Goal: Task Accomplishment & Management: Complete application form

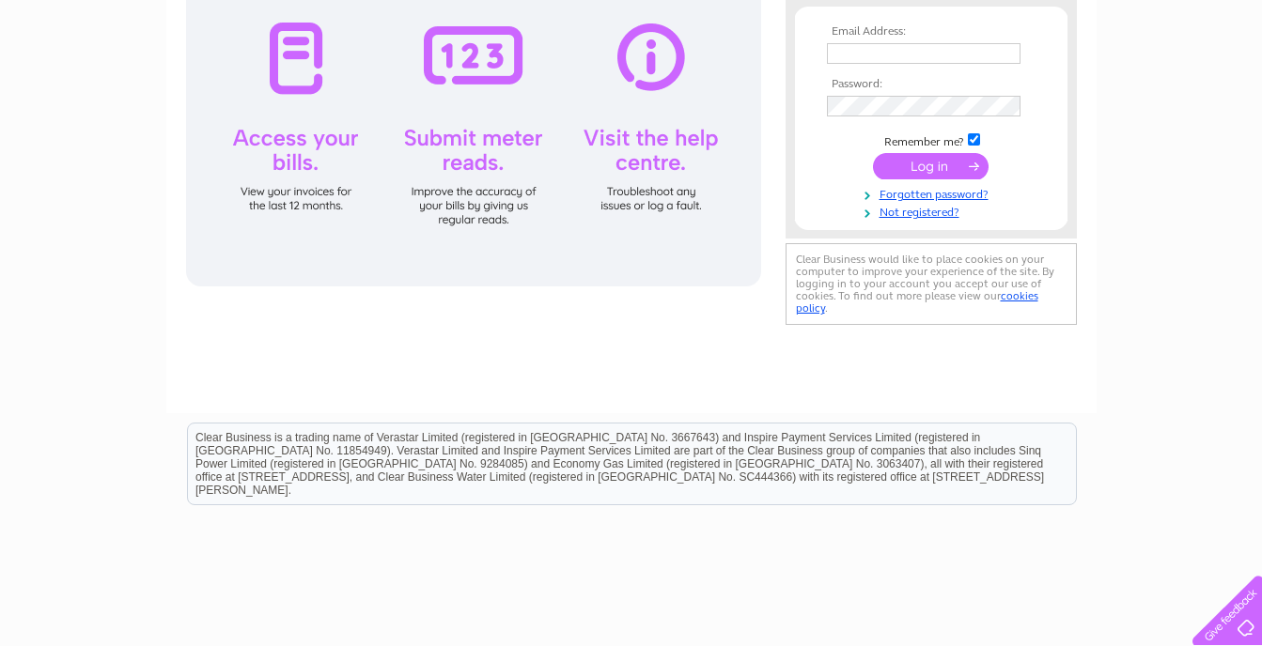
scroll to position [282, 0]
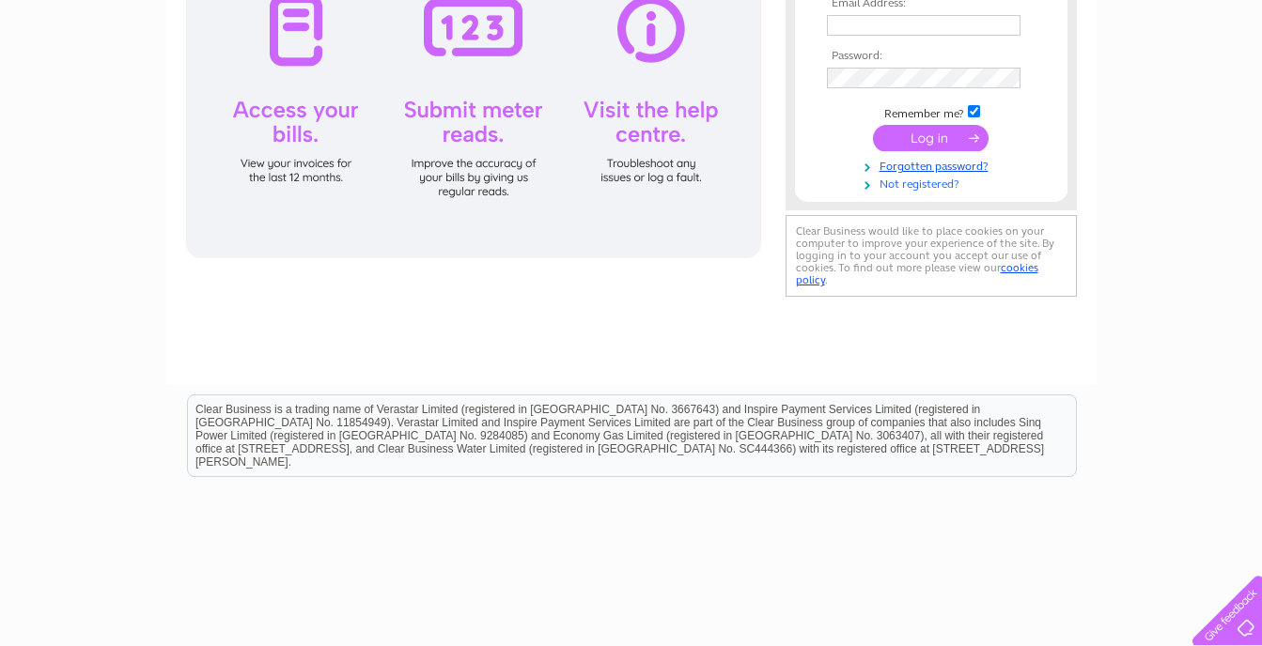
click at [919, 181] on link "Not registered?" at bounding box center [933, 183] width 213 height 18
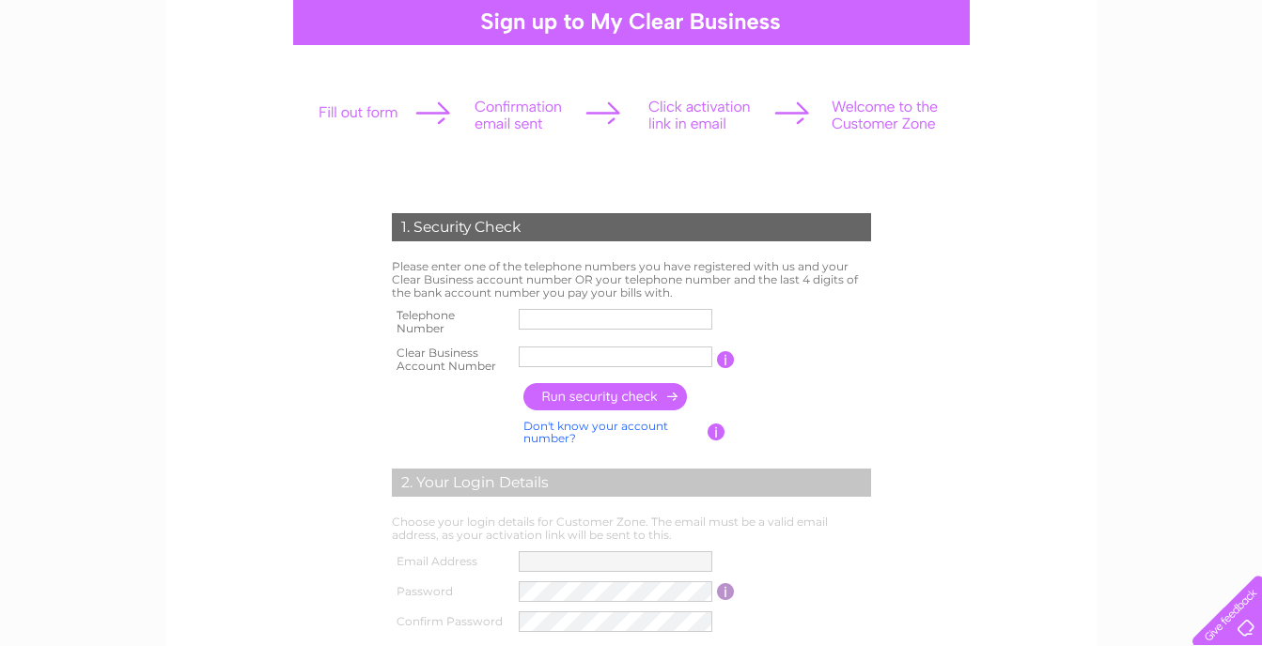
scroll to position [282, 0]
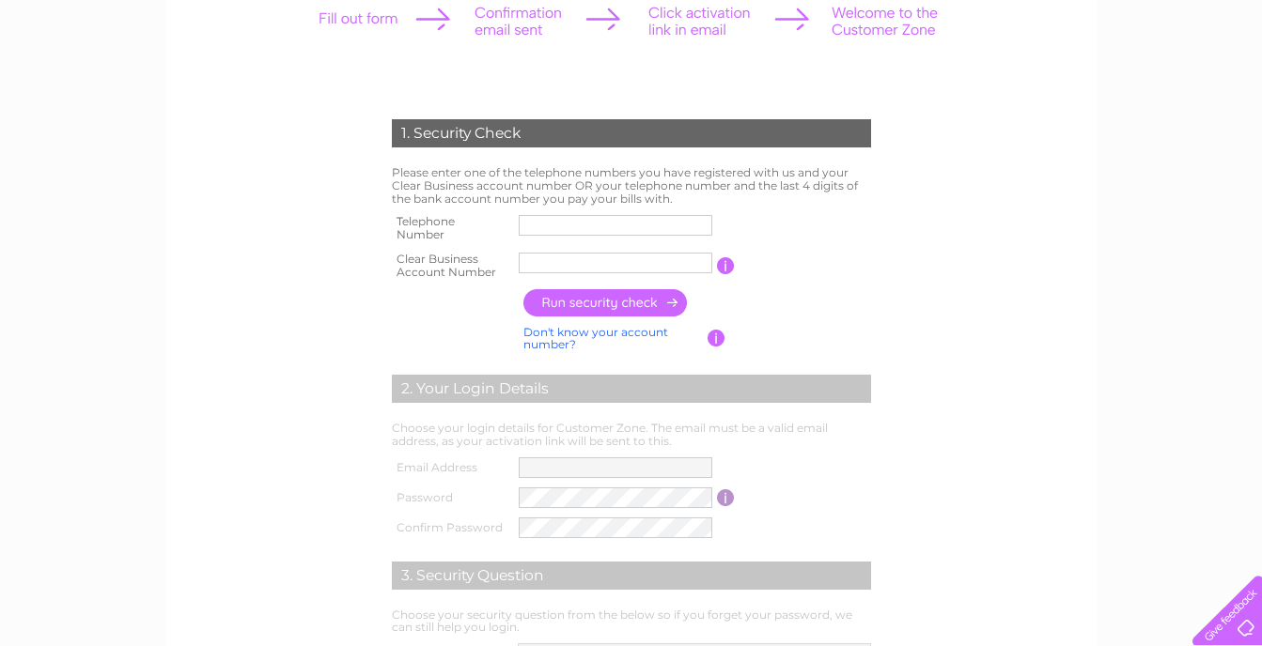
click at [600, 224] on input "text" at bounding box center [616, 225] width 194 height 21
type input "07710345567"
drag, startPoint x: 592, startPoint y: 264, endPoint x: 518, endPoint y: 256, distance: 74.7
click at [519, 256] on input "Clan Dee" at bounding box center [616, 263] width 195 height 23
type input "30311382"
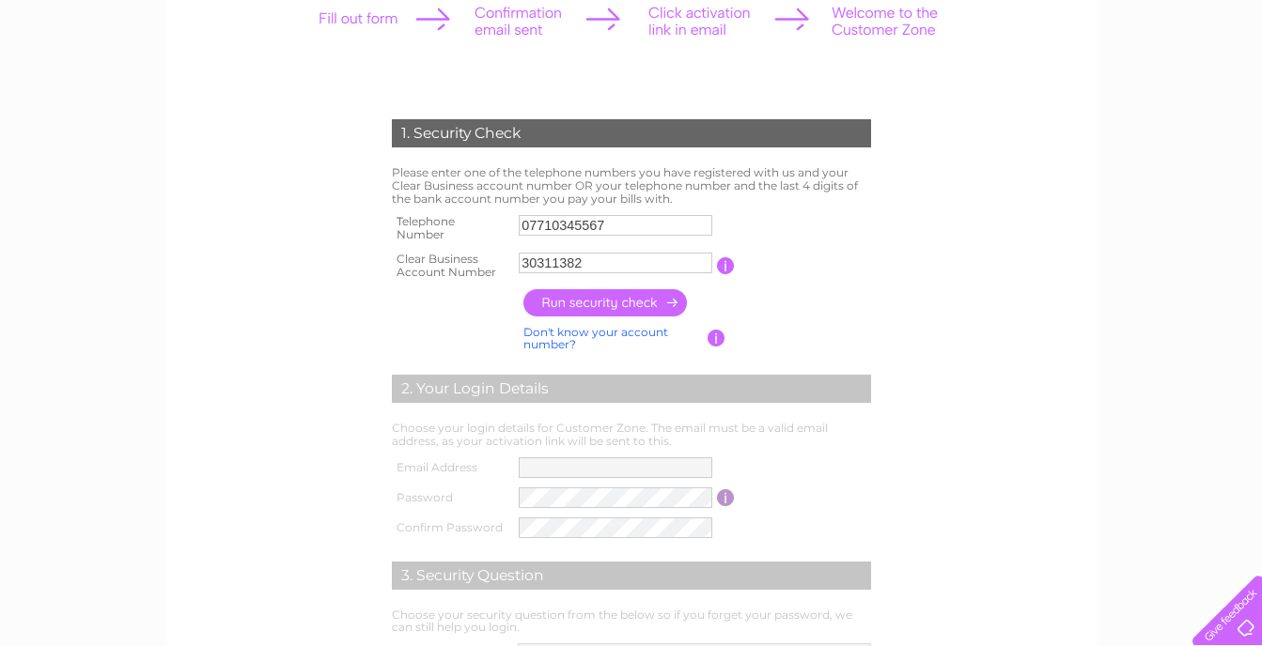
click at [635, 308] on input "button" at bounding box center [605, 302] width 165 height 27
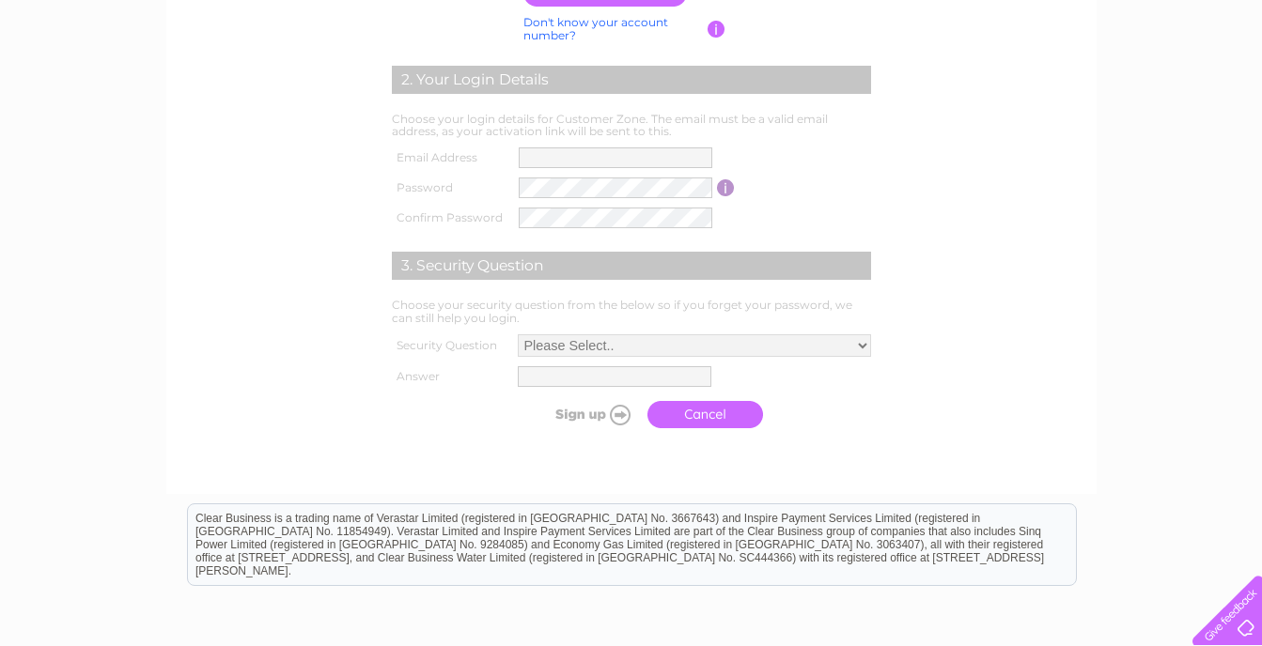
scroll to position [621, 0]
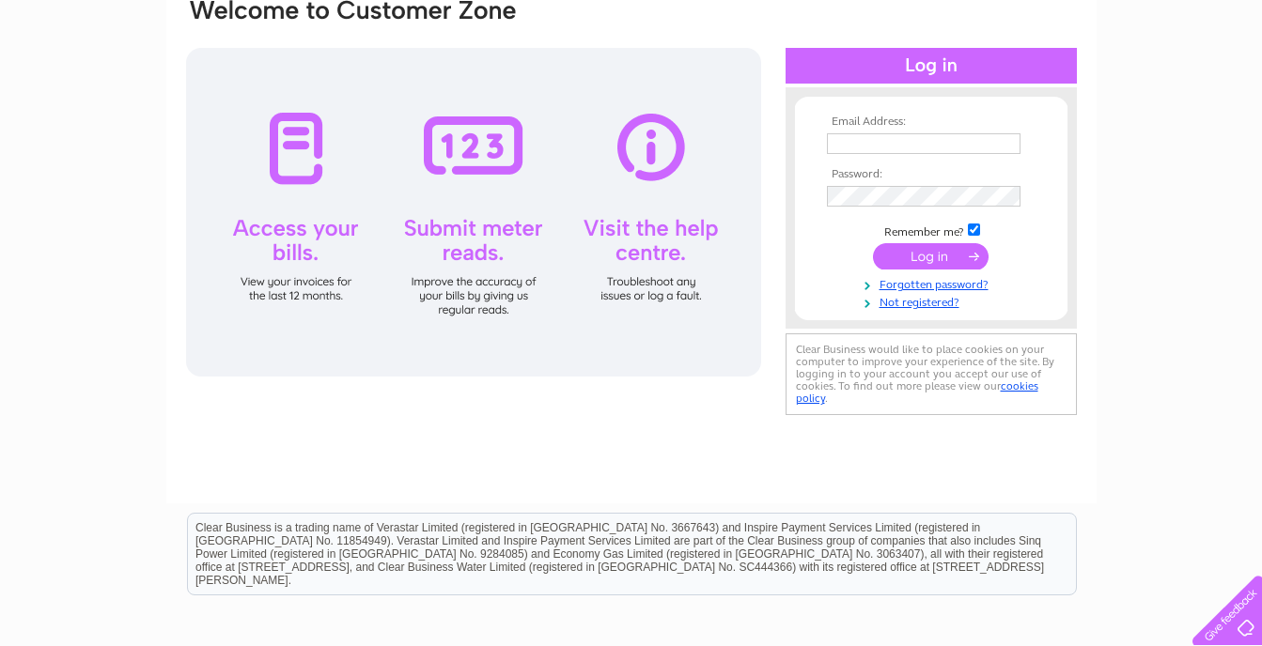
scroll to position [188, 0]
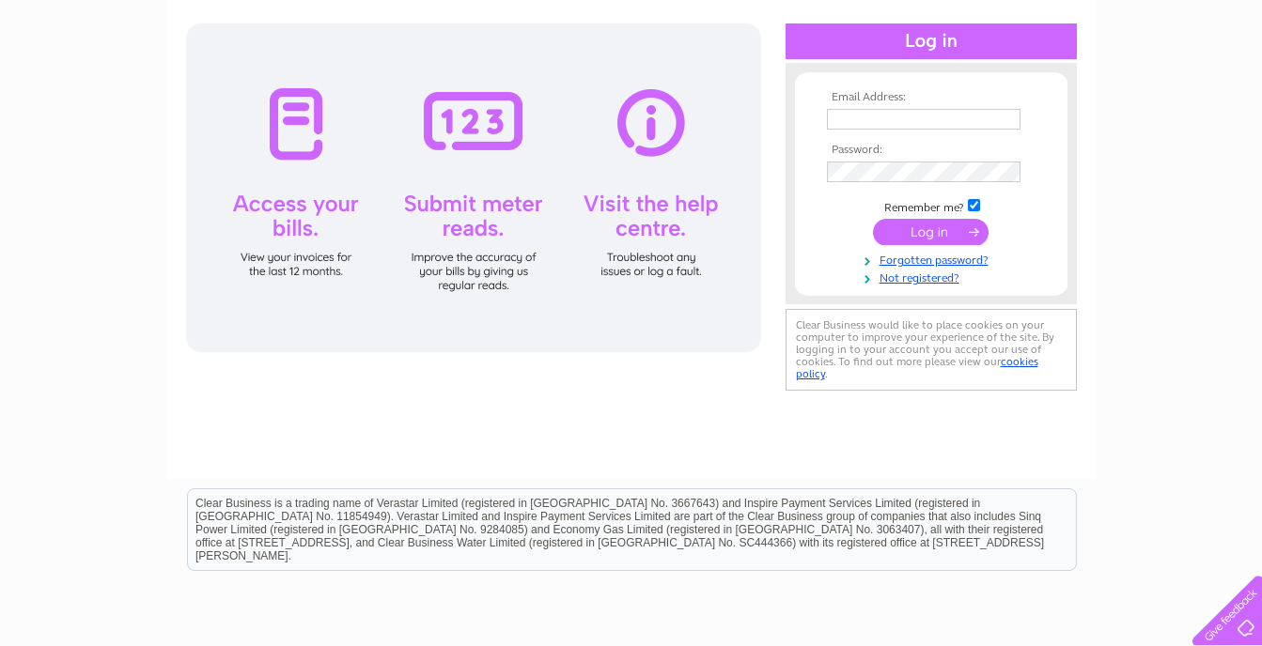
click at [949, 120] on input "text" at bounding box center [924, 119] width 194 height 21
type input "clan.dee224@gmail.com"
click at [944, 241] on input "submit" at bounding box center [931, 232] width 116 height 26
